Goal: Task Accomplishment & Management: Manage account settings

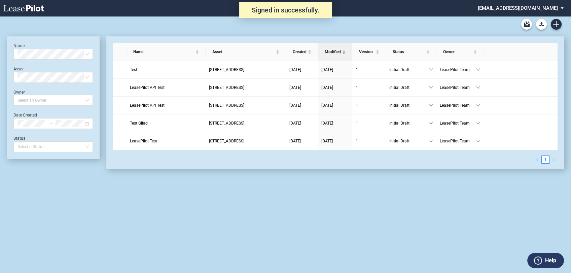
click at [546, 8] on md-select "admin@leasepilot.co Super Admin Area Admin Area Settings Sign Out" at bounding box center [523, 7] width 92 height 15
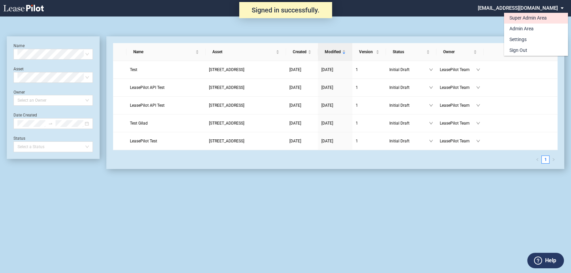
click at [542, 18] on div "Super Admin Area" at bounding box center [527, 18] width 37 height 7
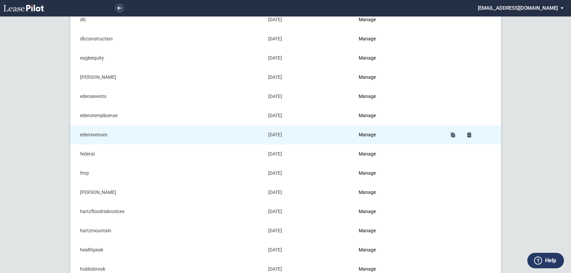
scroll to position [261, 0]
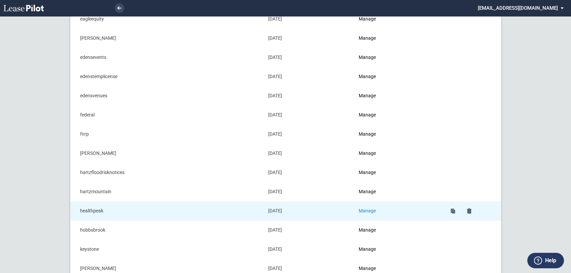
click at [366, 210] on link "Manage" at bounding box center [366, 210] width 17 height 5
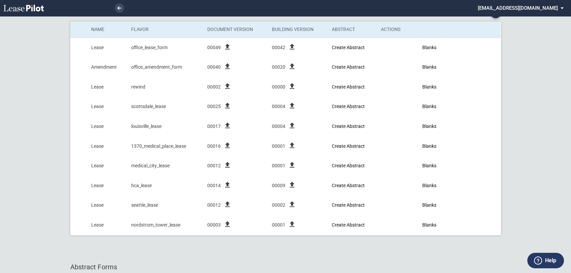
scroll to position [9, 0]
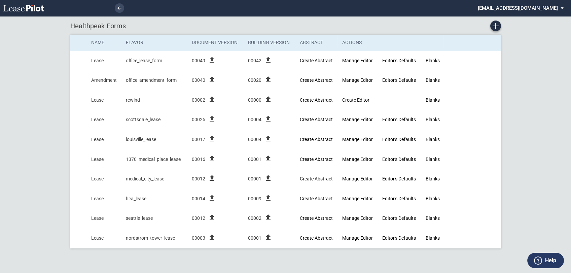
click at [535, 7] on md-select "[EMAIL_ADDRESS][DOMAIN_NAME] Super Admin Area Admin Area Settings Sign Out" at bounding box center [523, 7] width 92 height 15
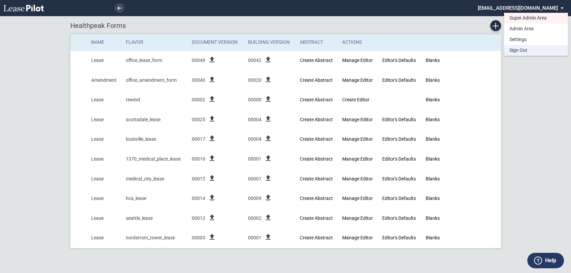
click at [526, 51] on div "Sign Out" at bounding box center [518, 50] width 18 height 7
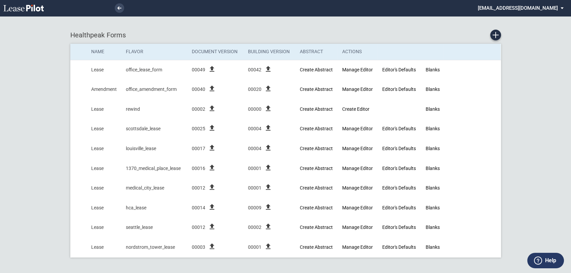
scroll to position [9, 0]
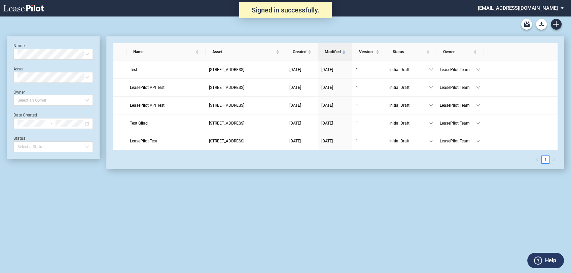
click at [529, 13] on md-select "admin@leasepilot.co Super Admin Area Admin Area Settings Sign Out" at bounding box center [523, 7] width 92 height 15
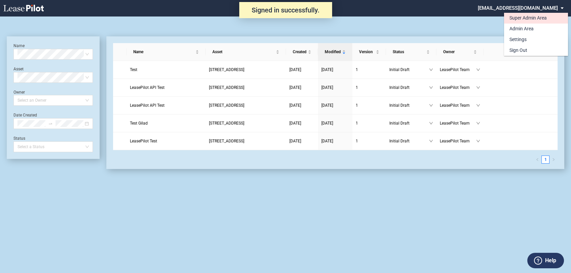
click at [525, 17] on div "Super Admin Area" at bounding box center [527, 18] width 37 height 7
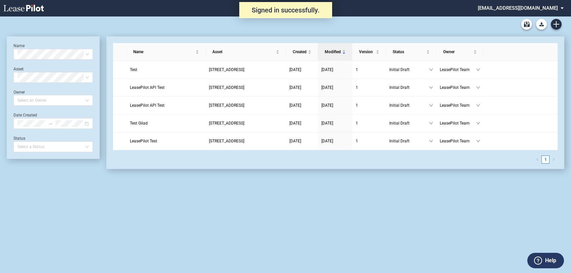
scroll to position [16, 0]
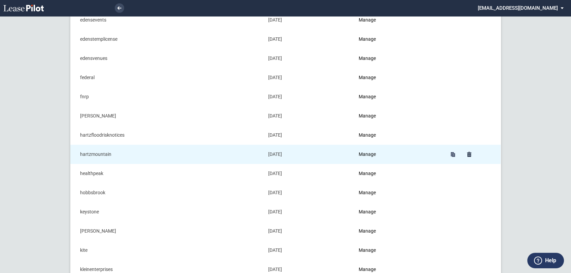
scroll to position [336, 0]
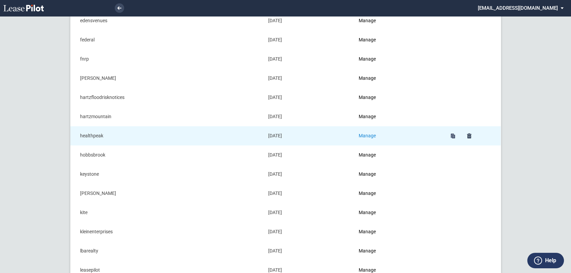
click at [367, 133] on link "Manage" at bounding box center [366, 135] width 17 height 5
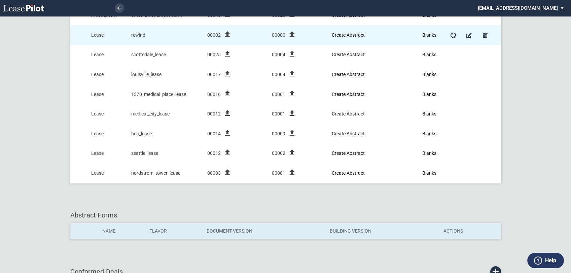
scroll to position [75, 0]
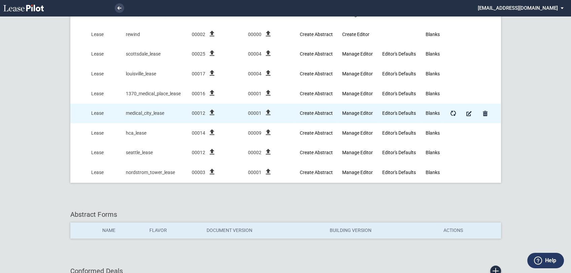
click at [214, 111] on icon "file_upload" at bounding box center [212, 112] width 8 height 8
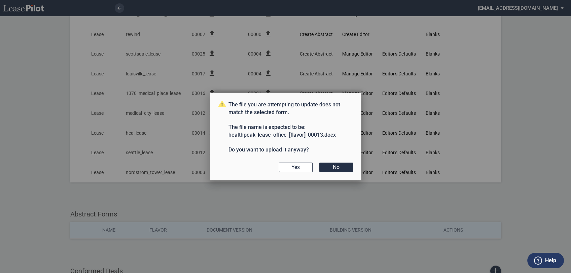
scroll to position [0, 0]
click at [299, 163] on button "Yes" at bounding box center [296, 166] width 34 height 9
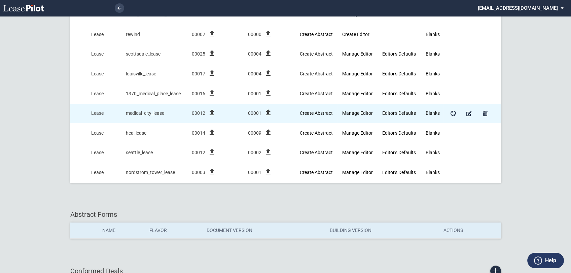
scroll to position [112, 0]
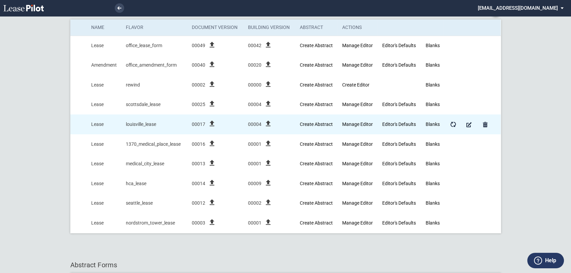
scroll to position [37, 0]
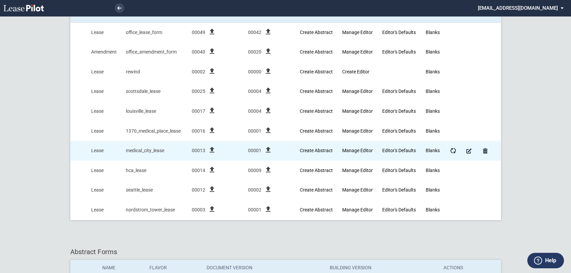
drag, startPoint x: 123, startPoint y: 150, endPoint x: 178, endPoint y: 153, distance: 54.9
click at [178, 153] on td "medical_city_lease" at bounding box center [154, 151] width 66 height 20
click at [99, 150] on td "Lease" at bounding box center [103, 151] width 35 height 20
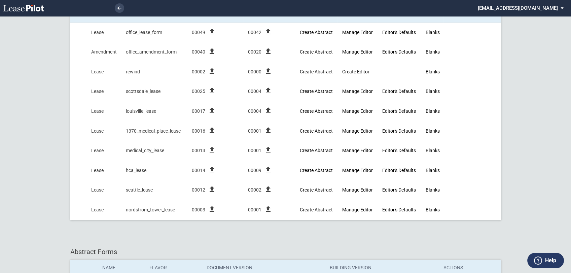
scroll to position [0, 0]
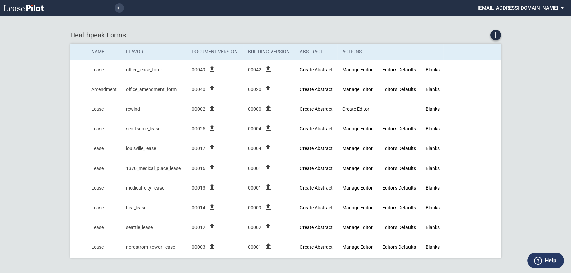
click at [529, 10] on md-select "admin@leasepilot.co Super Admin Area Admin Area Settings Sign Out" at bounding box center [523, 7] width 92 height 15
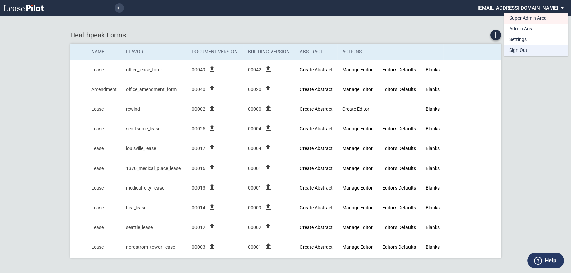
click at [517, 49] on div "Sign Out" at bounding box center [518, 50] width 18 height 7
